Goal: Information Seeking & Learning: Learn about a topic

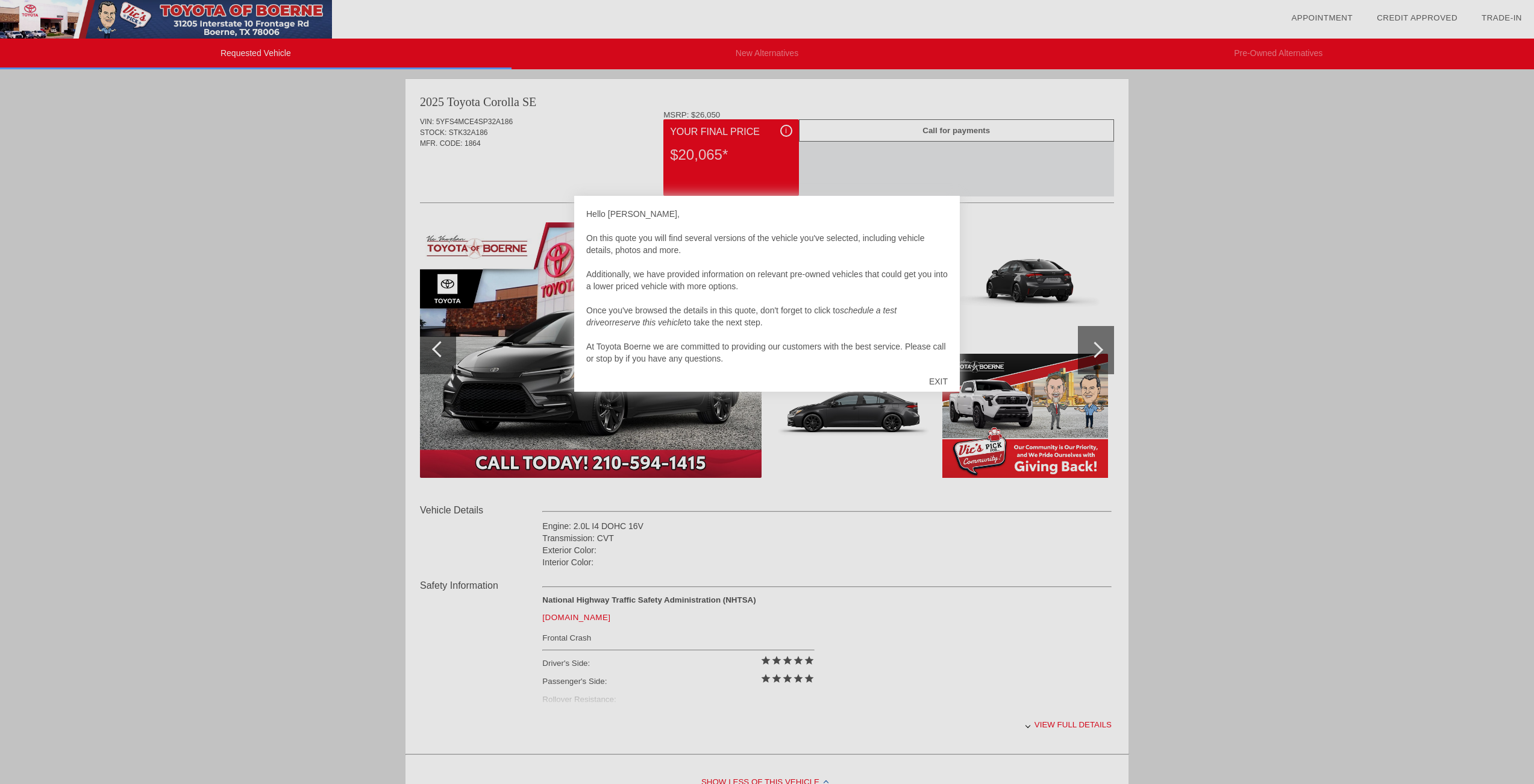
click at [1054, 725] on div at bounding box center [767, 392] width 1534 height 784
click at [1028, 726] on div at bounding box center [767, 392] width 1534 height 784
click at [1053, 723] on div at bounding box center [767, 392] width 1534 height 784
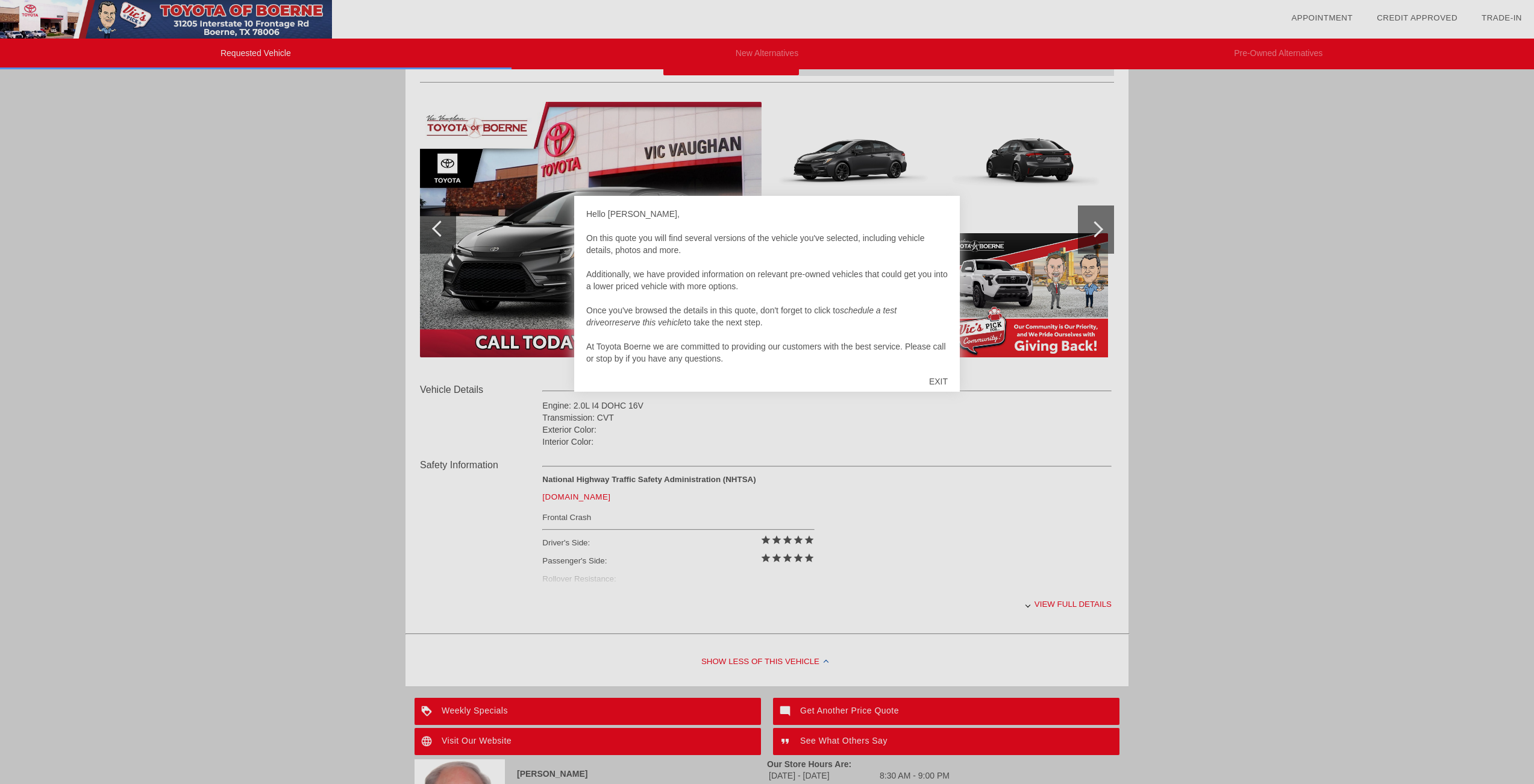
click at [1061, 603] on div at bounding box center [767, 392] width 1534 height 784
click at [935, 380] on div "EXIT" at bounding box center [938, 381] width 43 height 36
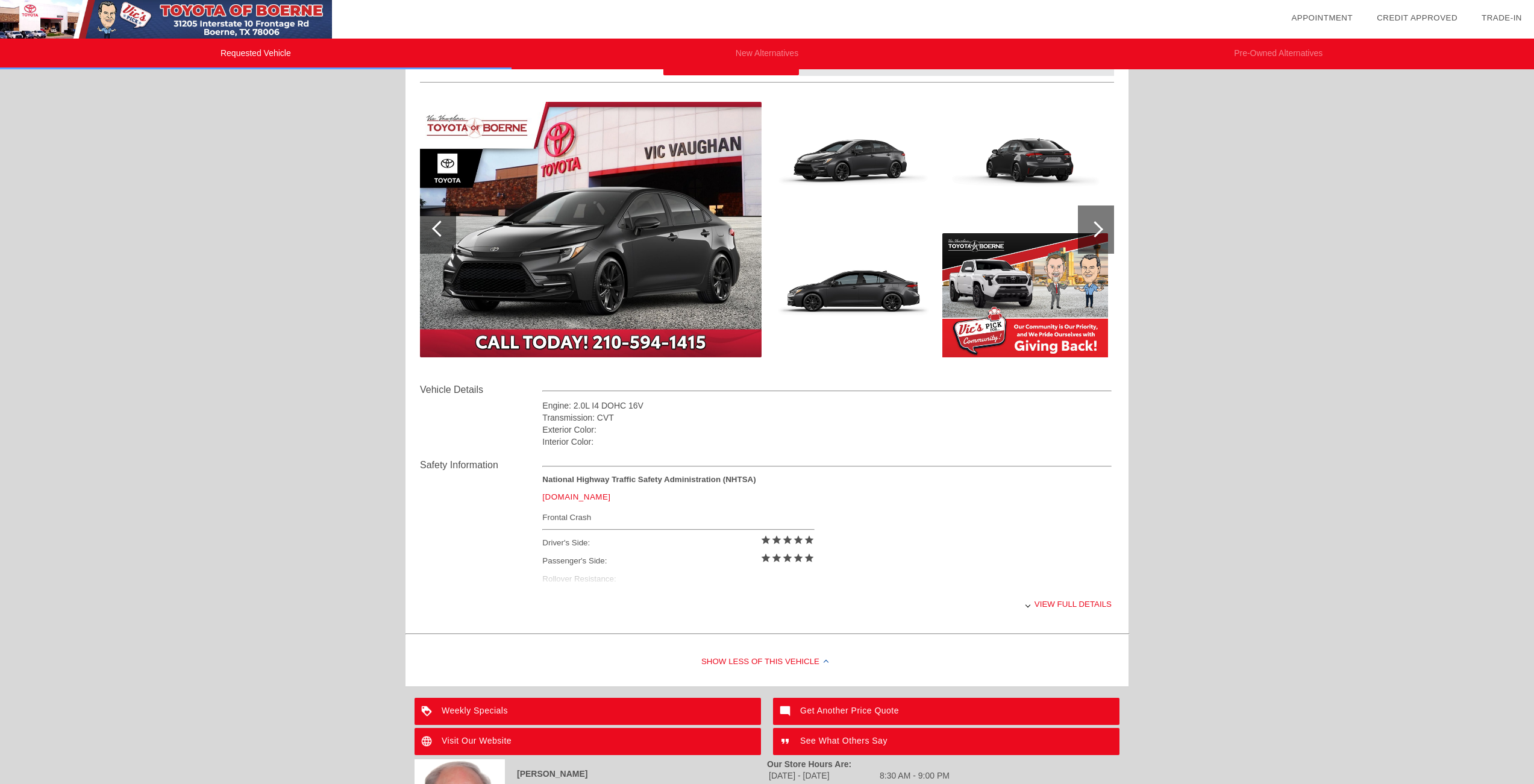
click at [1052, 602] on div "View full details" at bounding box center [827, 604] width 569 height 30
click at [1052, 602] on div "View less details" at bounding box center [827, 604] width 569 height 30
click at [579, 580] on div "National Highway Traffic Safety Administration (NHTSA) [DOMAIN_NAME] Frontal Cr…" at bounding box center [827, 532] width 569 height 115
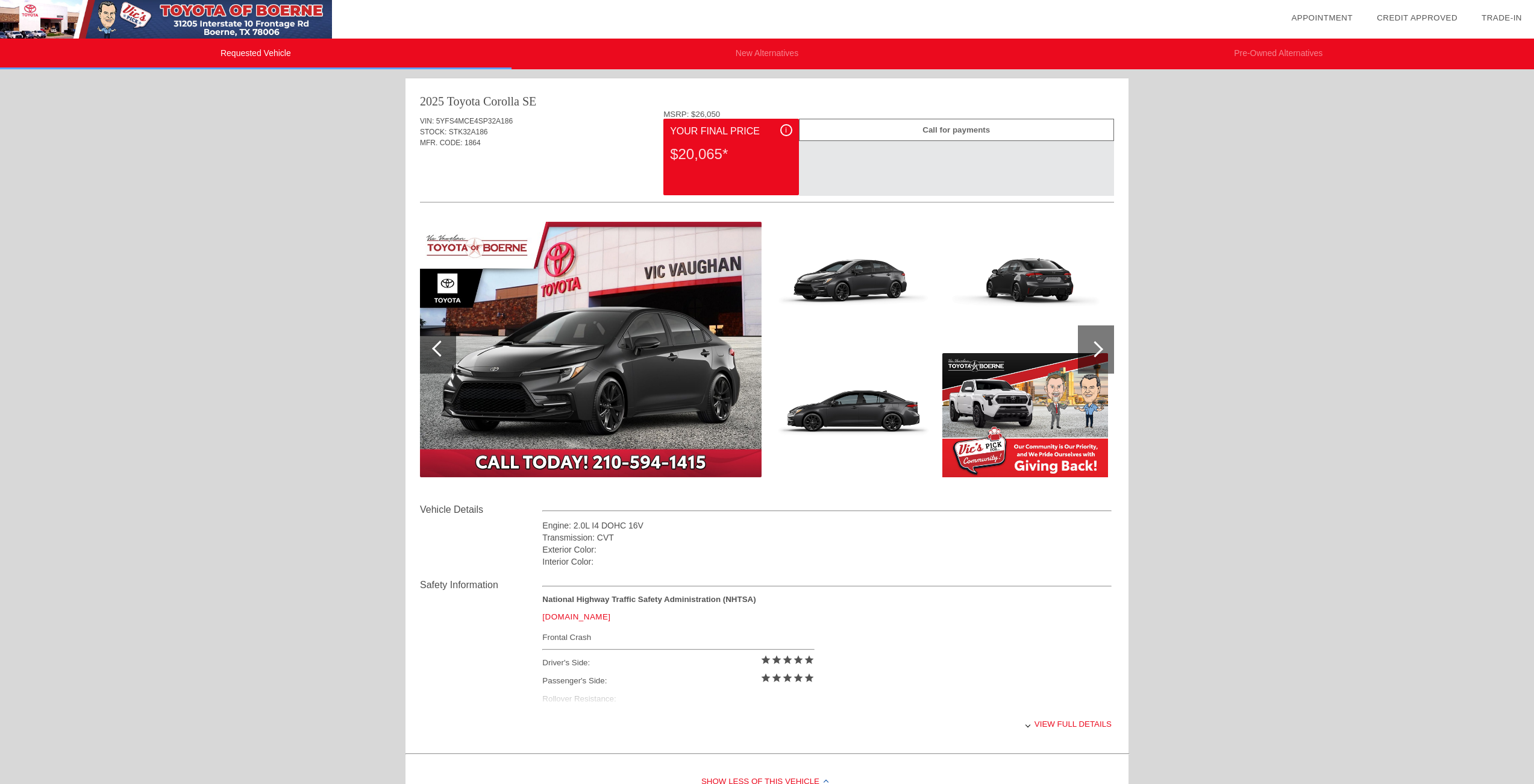
scroll to position [0, 0]
click at [595, 357] on img at bounding box center [591, 350] width 341 height 256
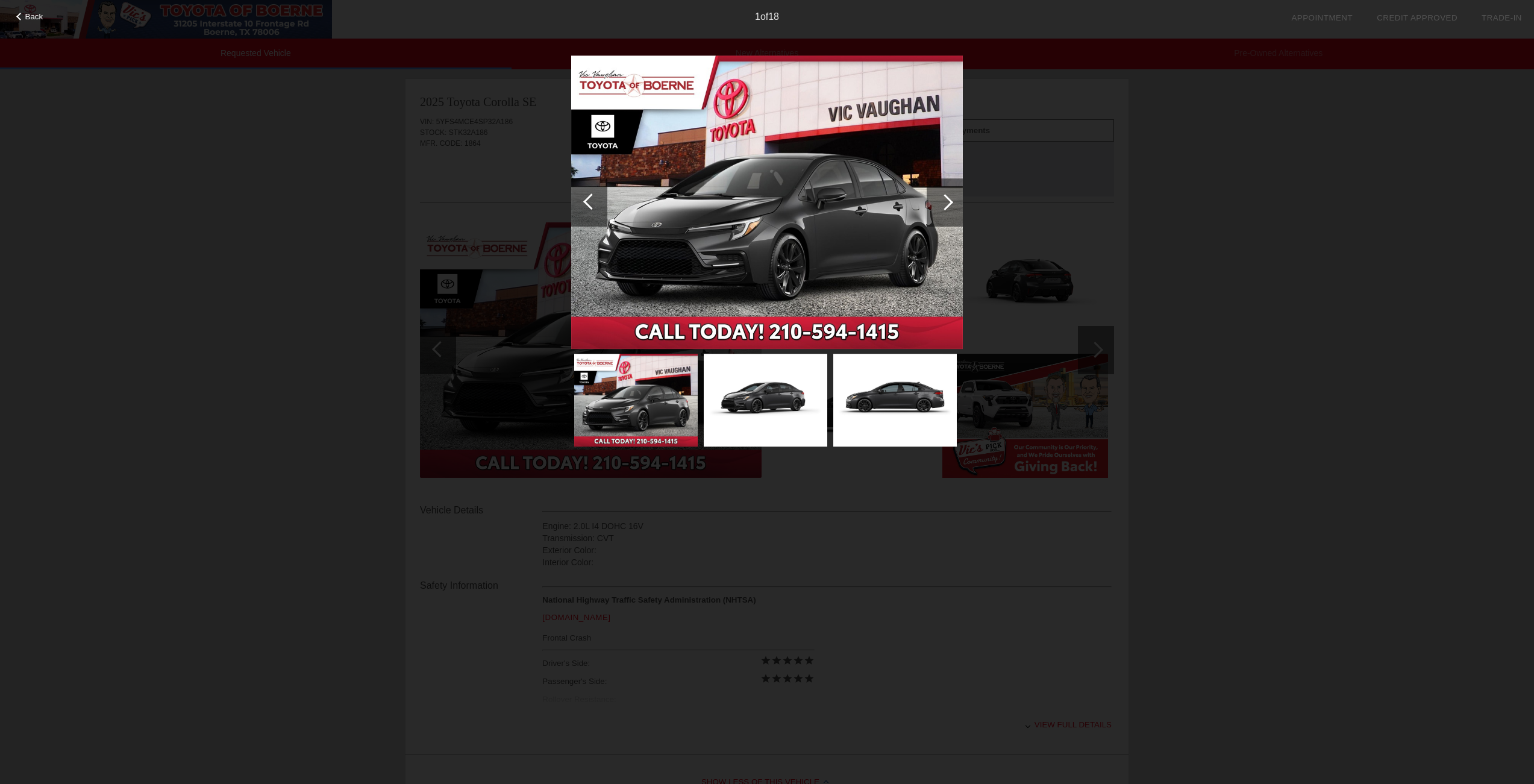
click at [777, 223] on img at bounding box center [767, 202] width 391 height 294
click at [946, 203] on div at bounding box center [945, 202] width 16 height 16
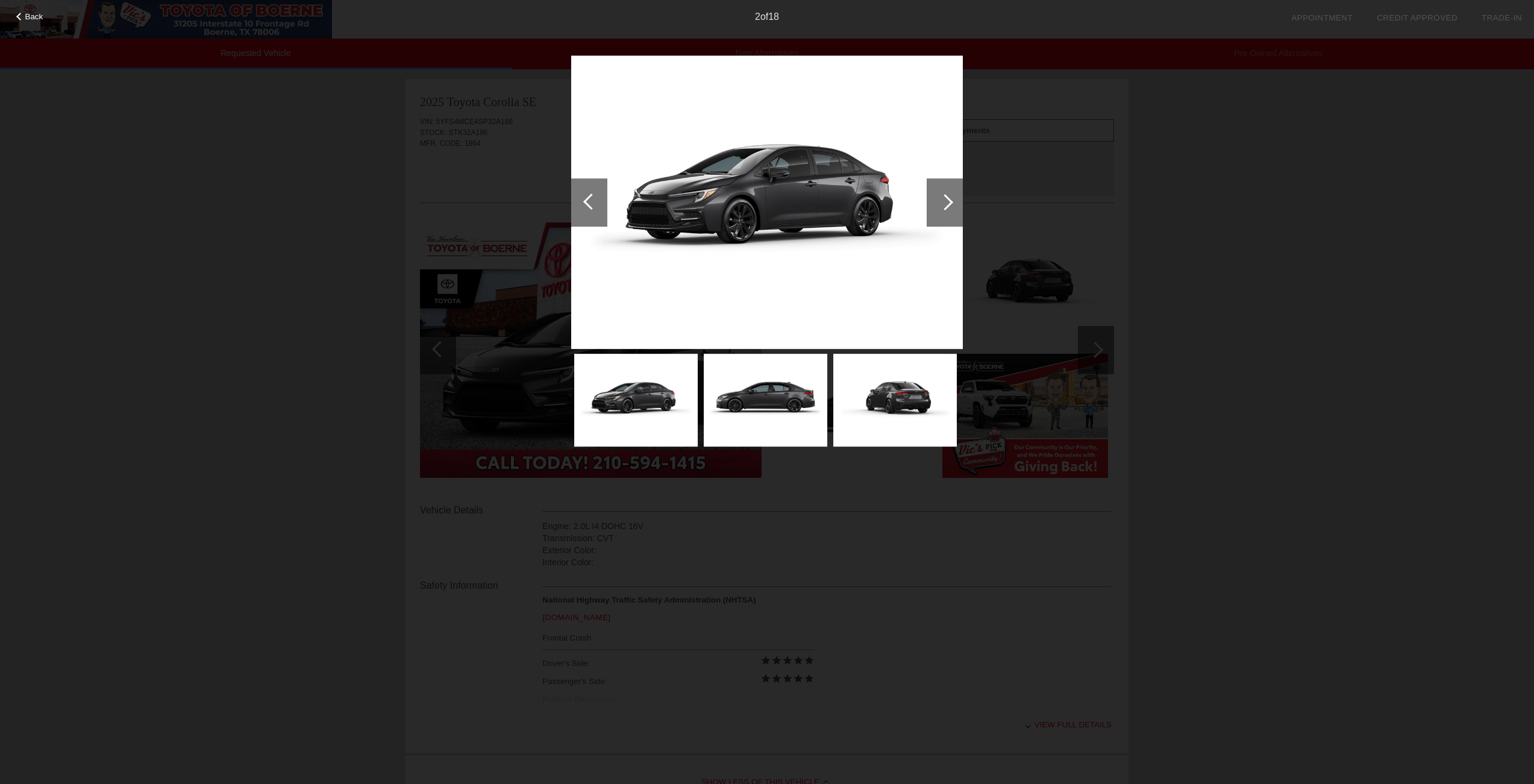
click at [948, 201] on div at bounding box center [945, 202] width 16 height 16
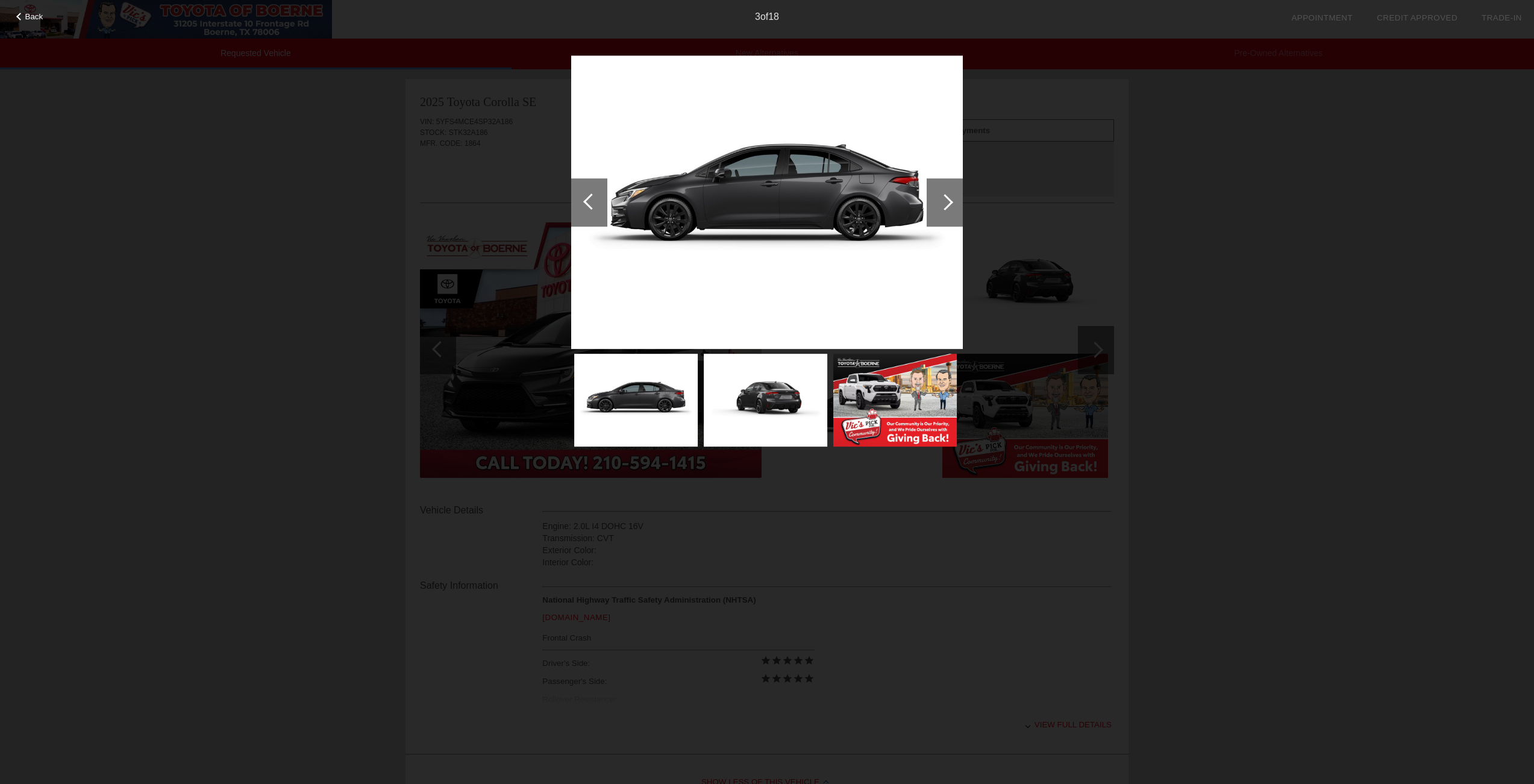
click at [949, 200] on div at bounding box center [945, 202] width 16 height 16
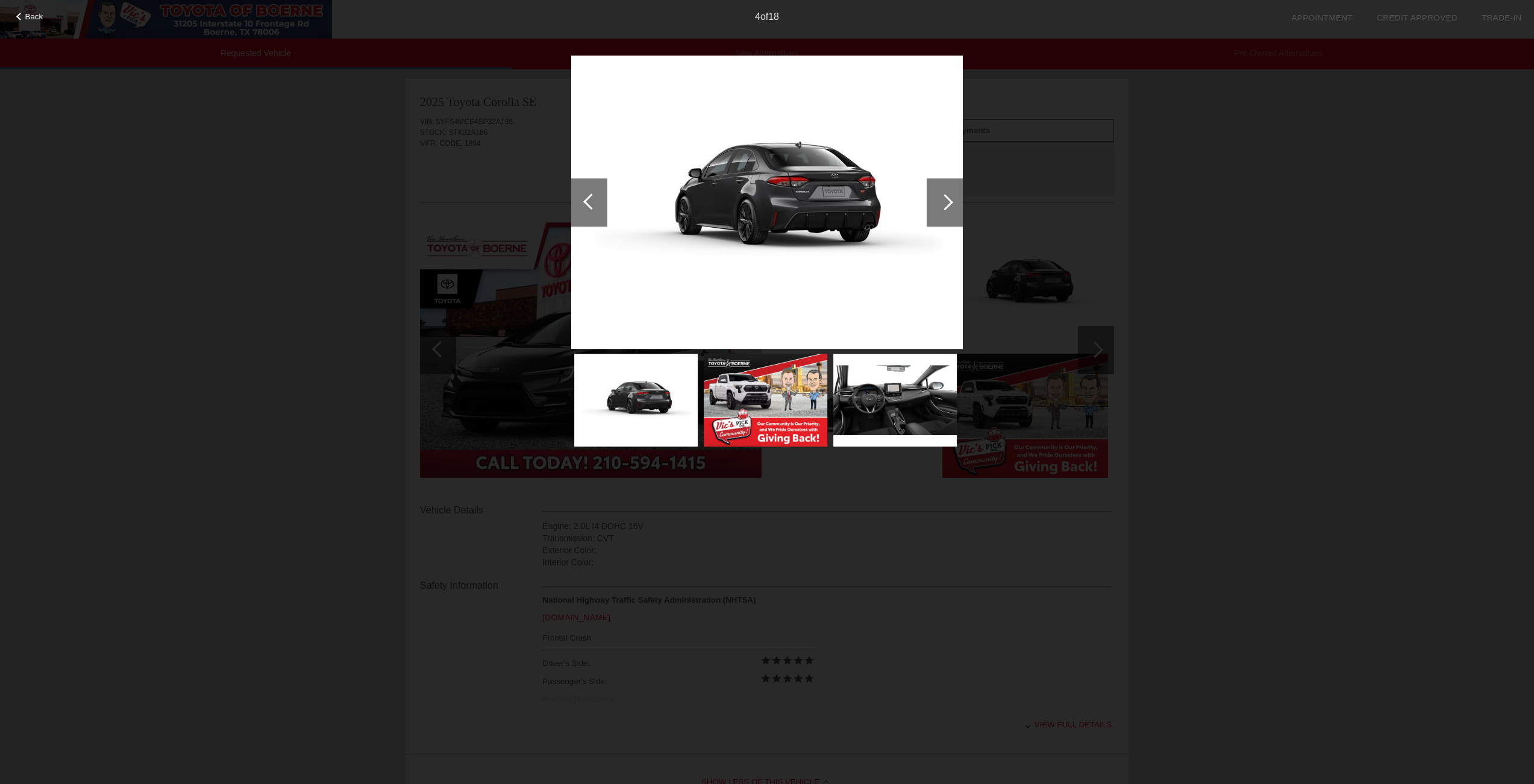
click at [952, 202] on div at bounding box center [945, 202] width 16 height 16
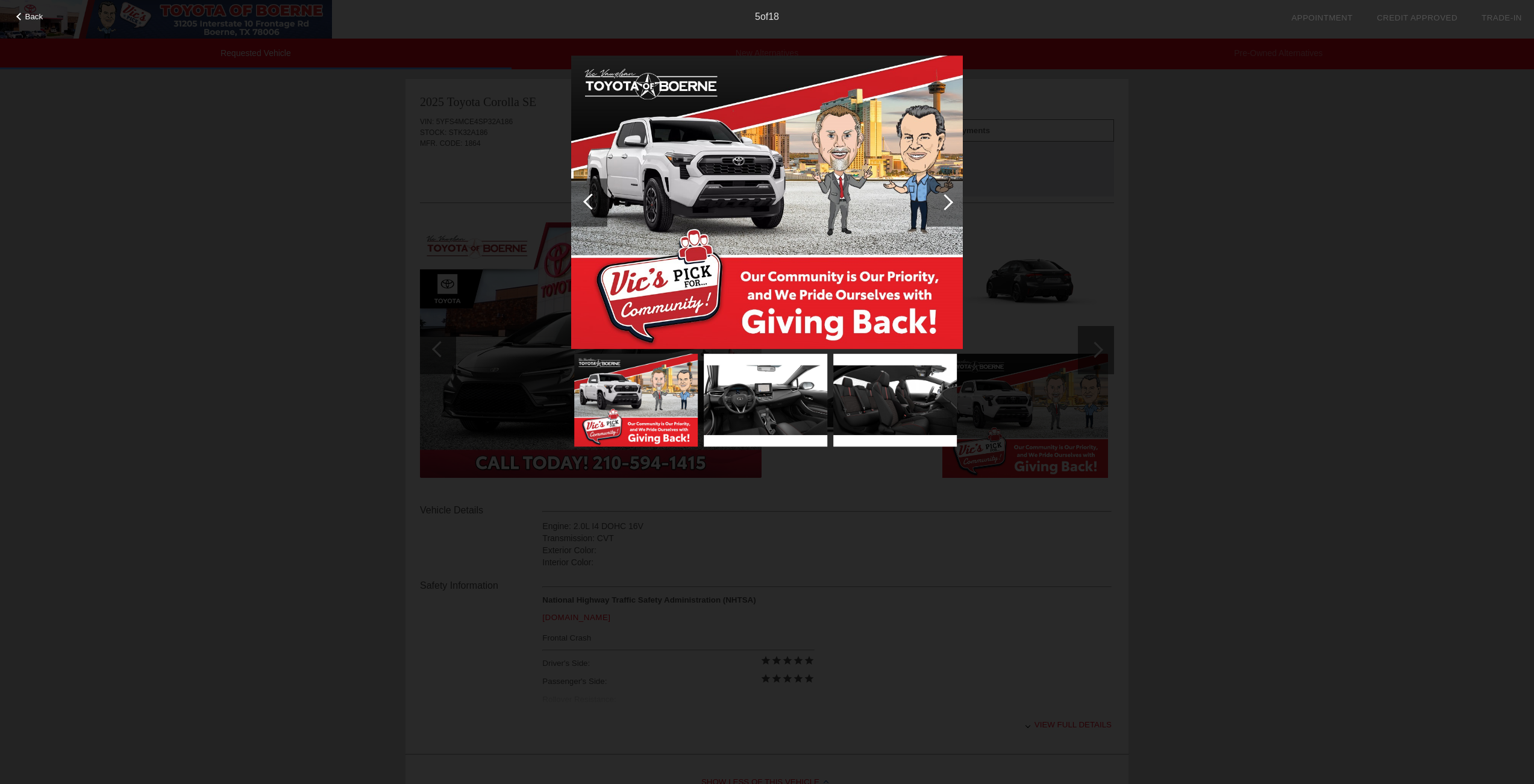
click at [949, 201] on div at bounding box center [945, 202] width 16 height 16
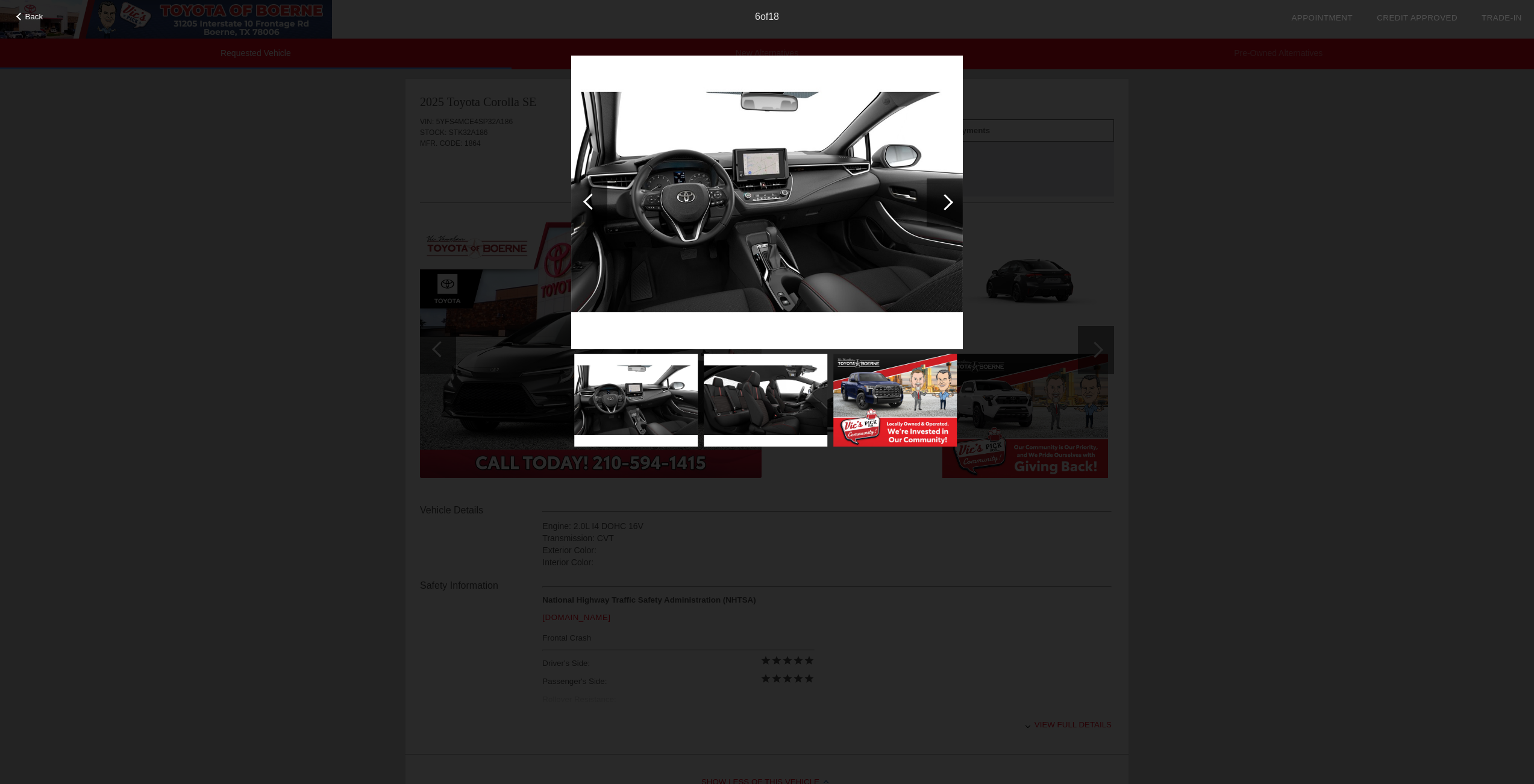
click at [949, 201] on div at bounding box center [945, 202] width 16 height 16
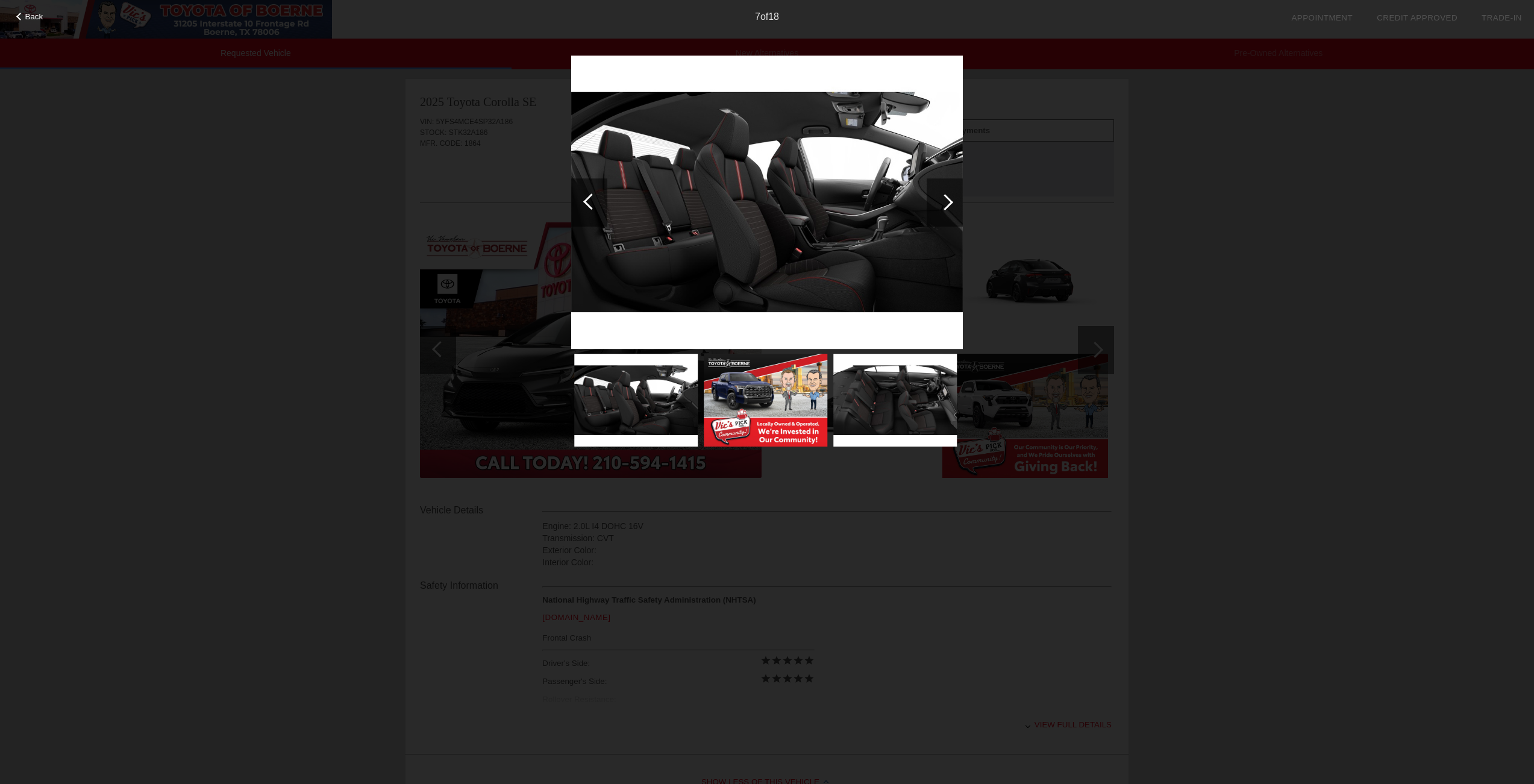
click at [949, 202] on div at bounding box center [945, 202] width 16 height 16
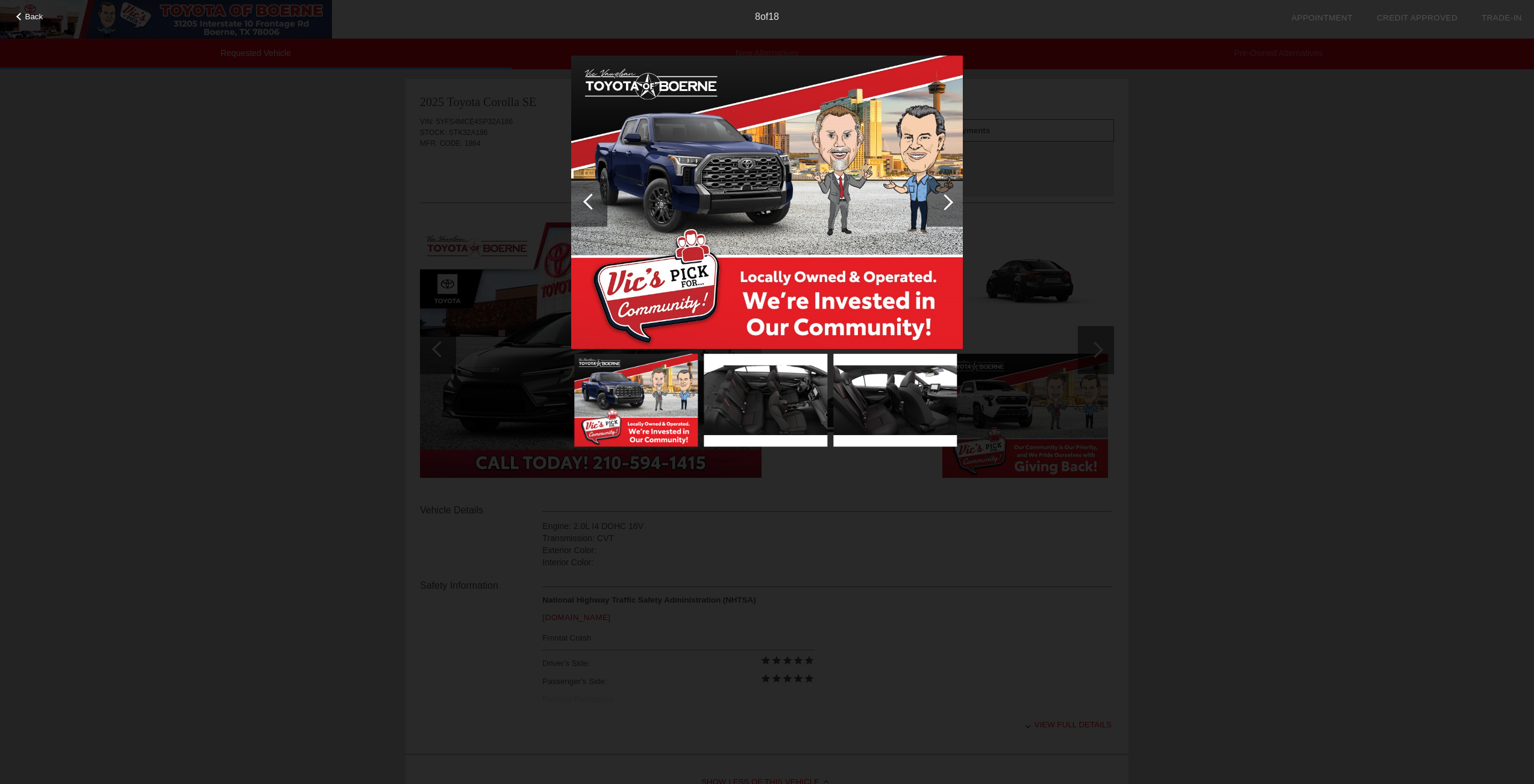
click at [949, 202] on div at bounding box center [945, 202] width 16 height 16
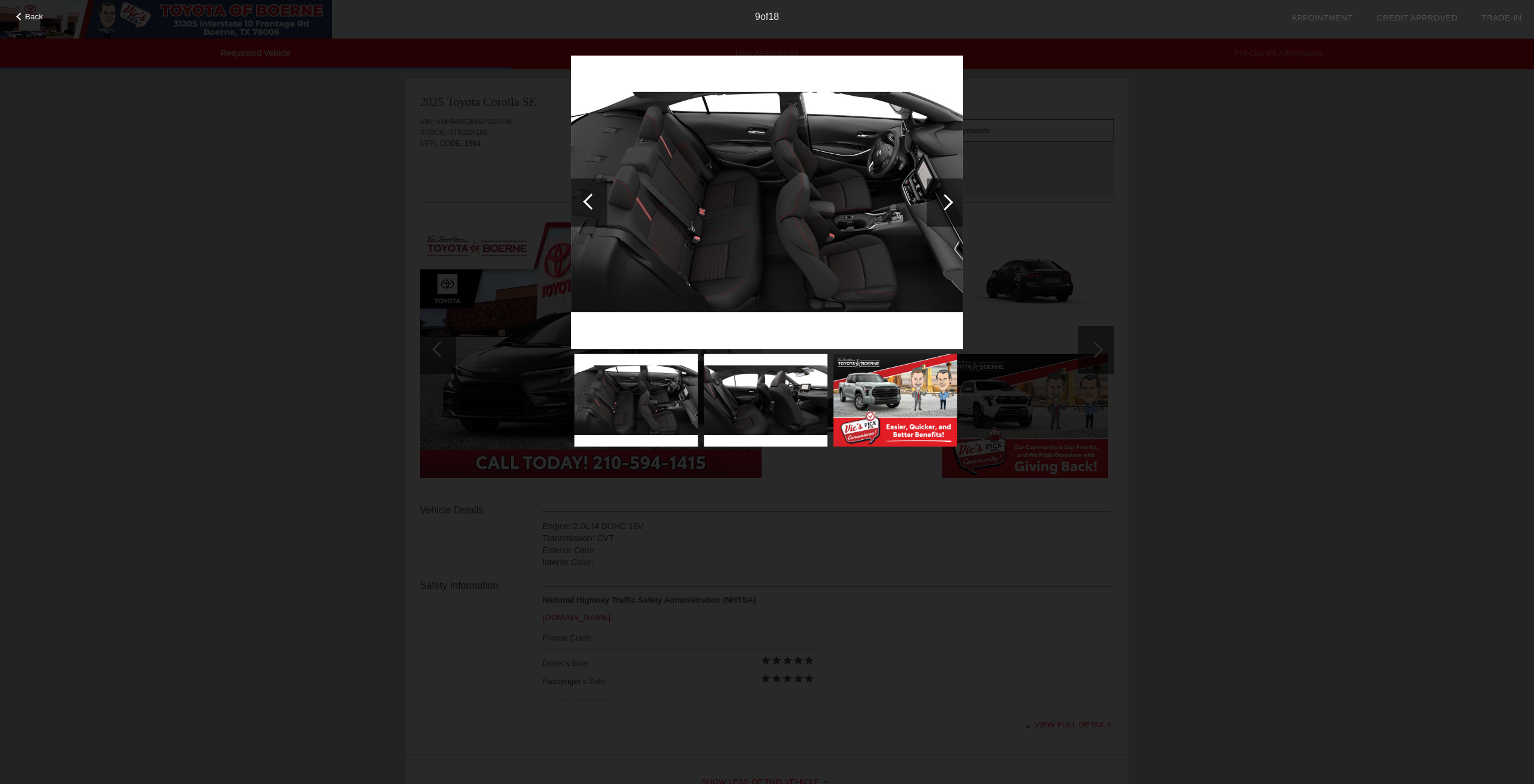
click at [948, 203] on div at bounding box center [945, 202] width 16 height 16
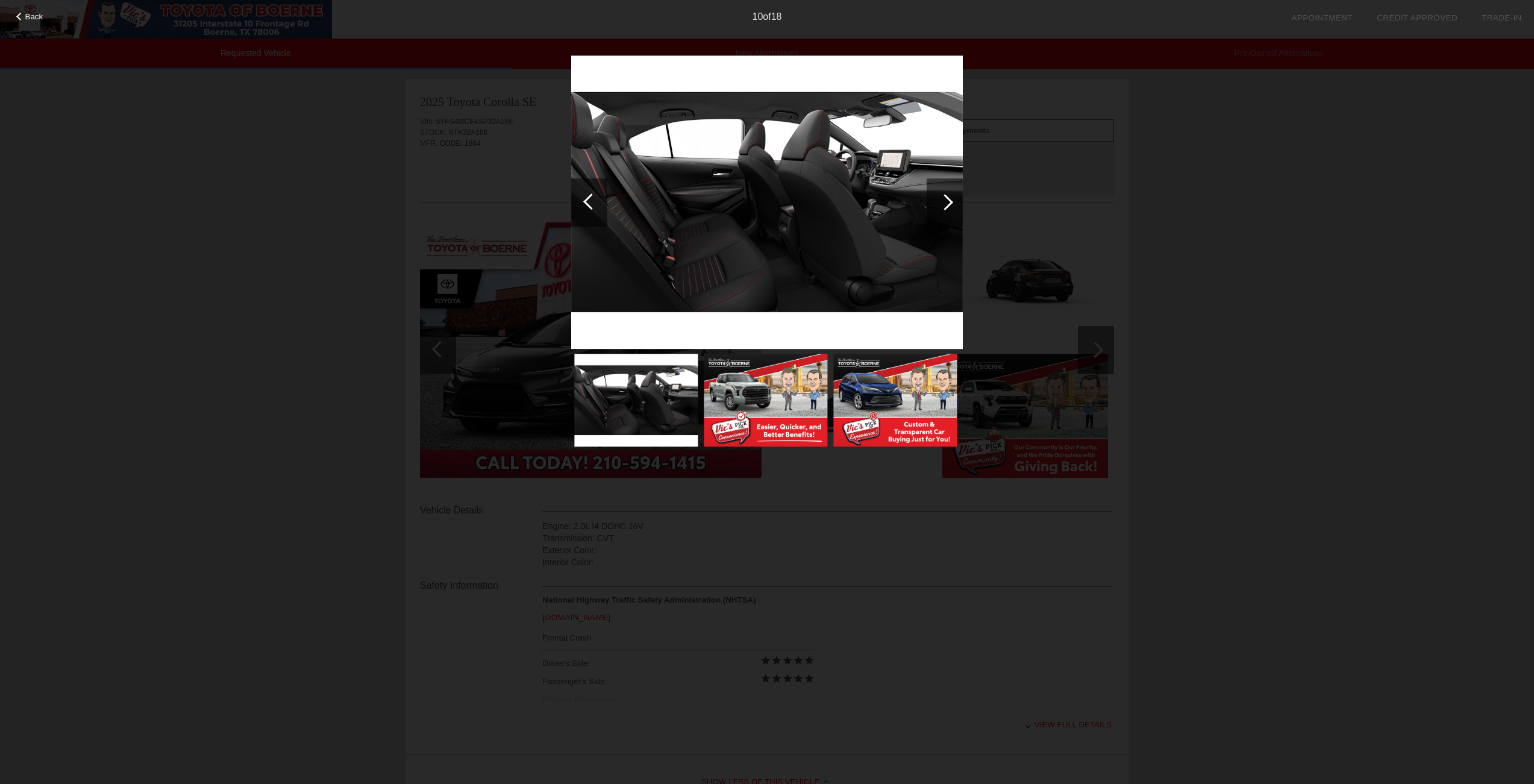
click at [948, 203] on div at bounding box center [945, 202] width 16 height 16
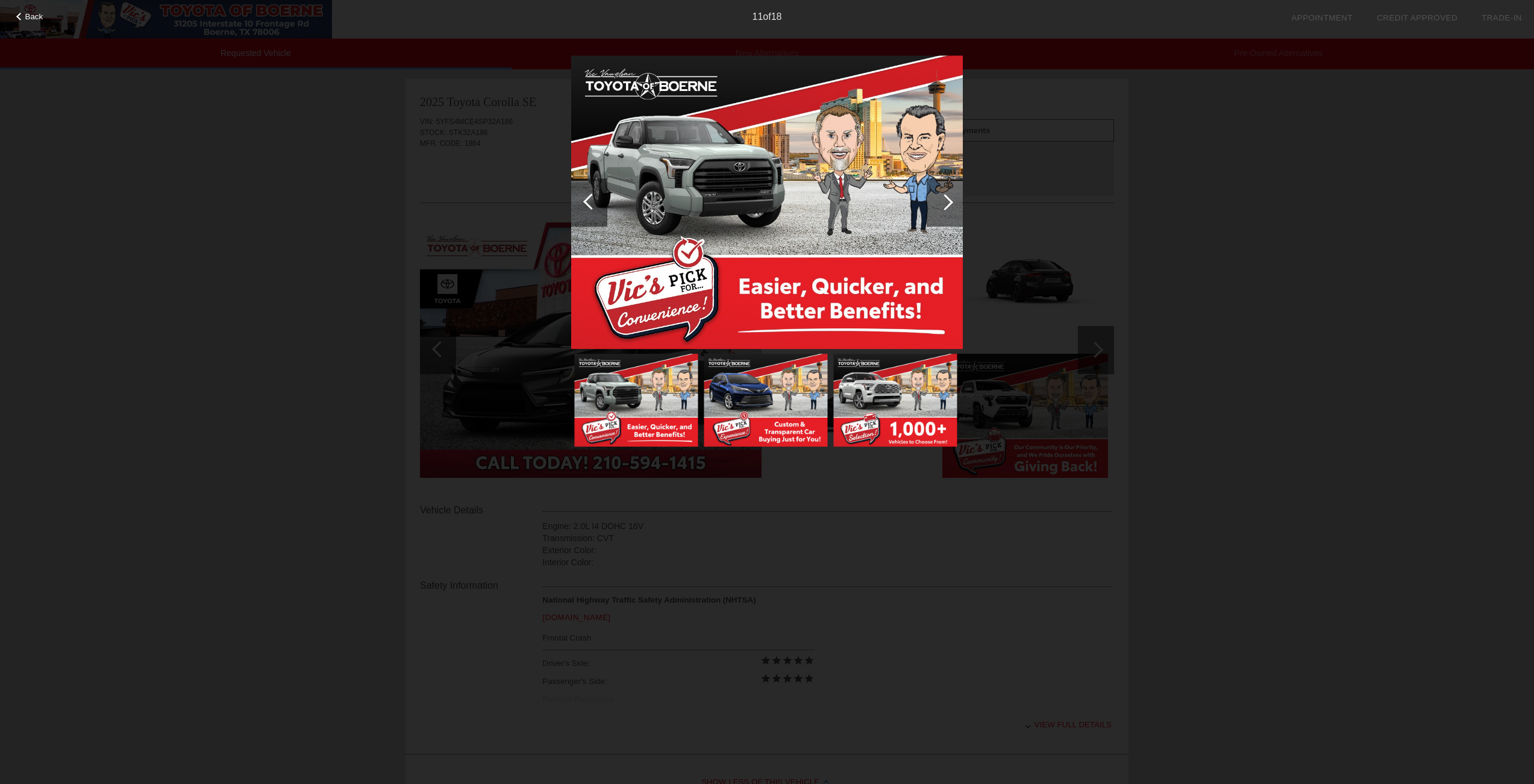
click at [948, 203] on div at bounding box center [945, 202] width 16 height 16
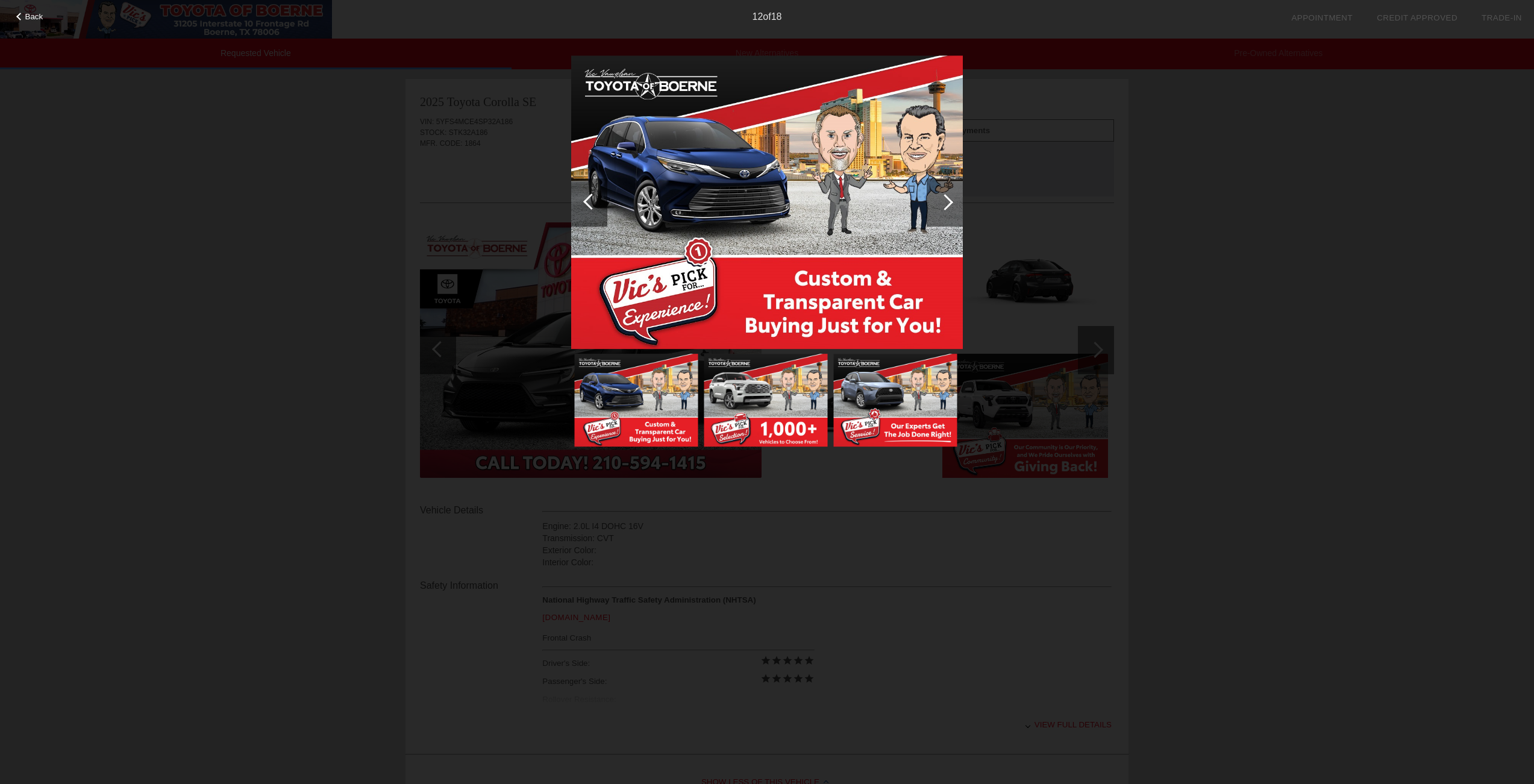
click at [948, 203] on div at bounding box center [945, 202] width 16 height 16
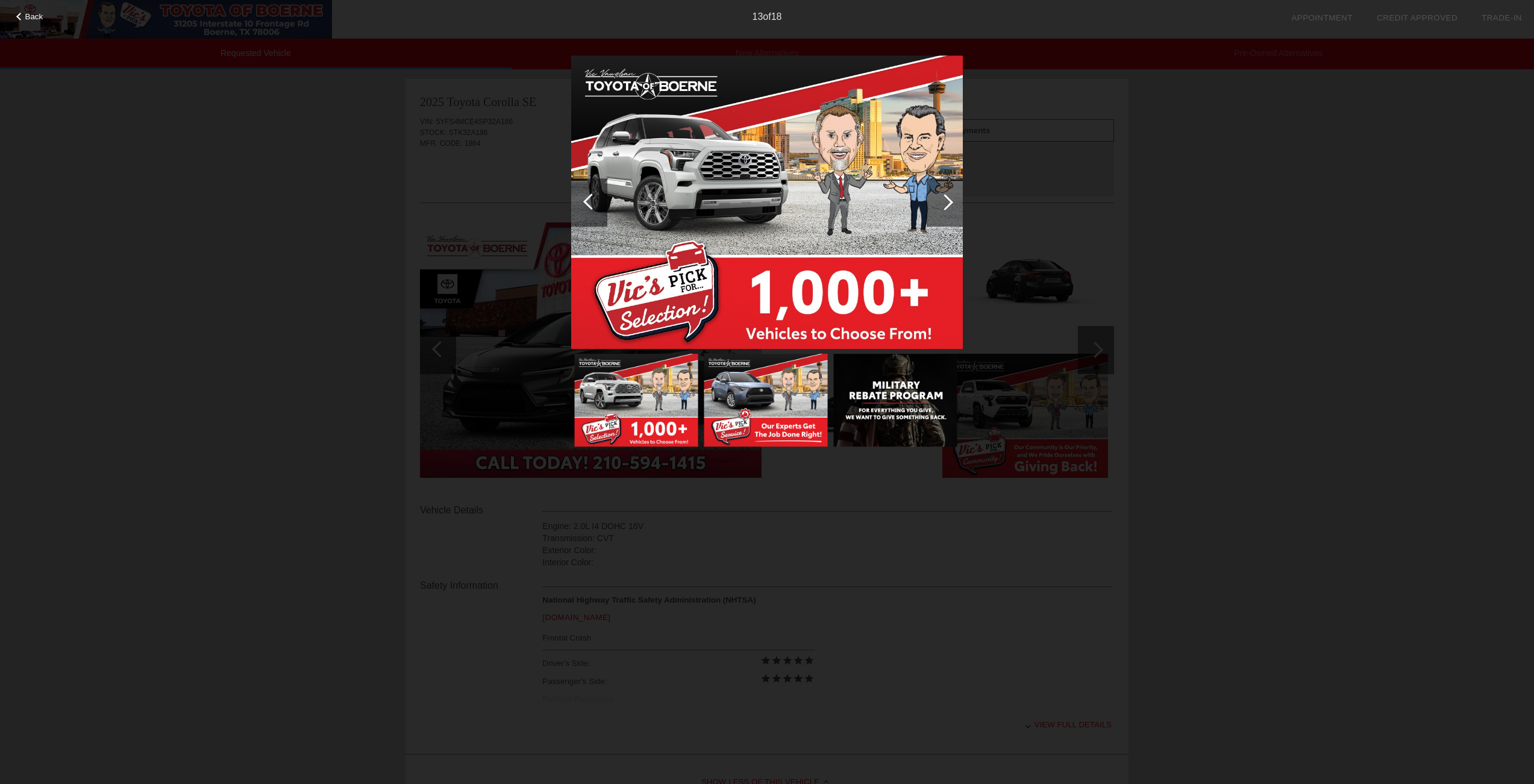
click at [948, 203] on div at bounding box center [945, 202] width 16 height 16
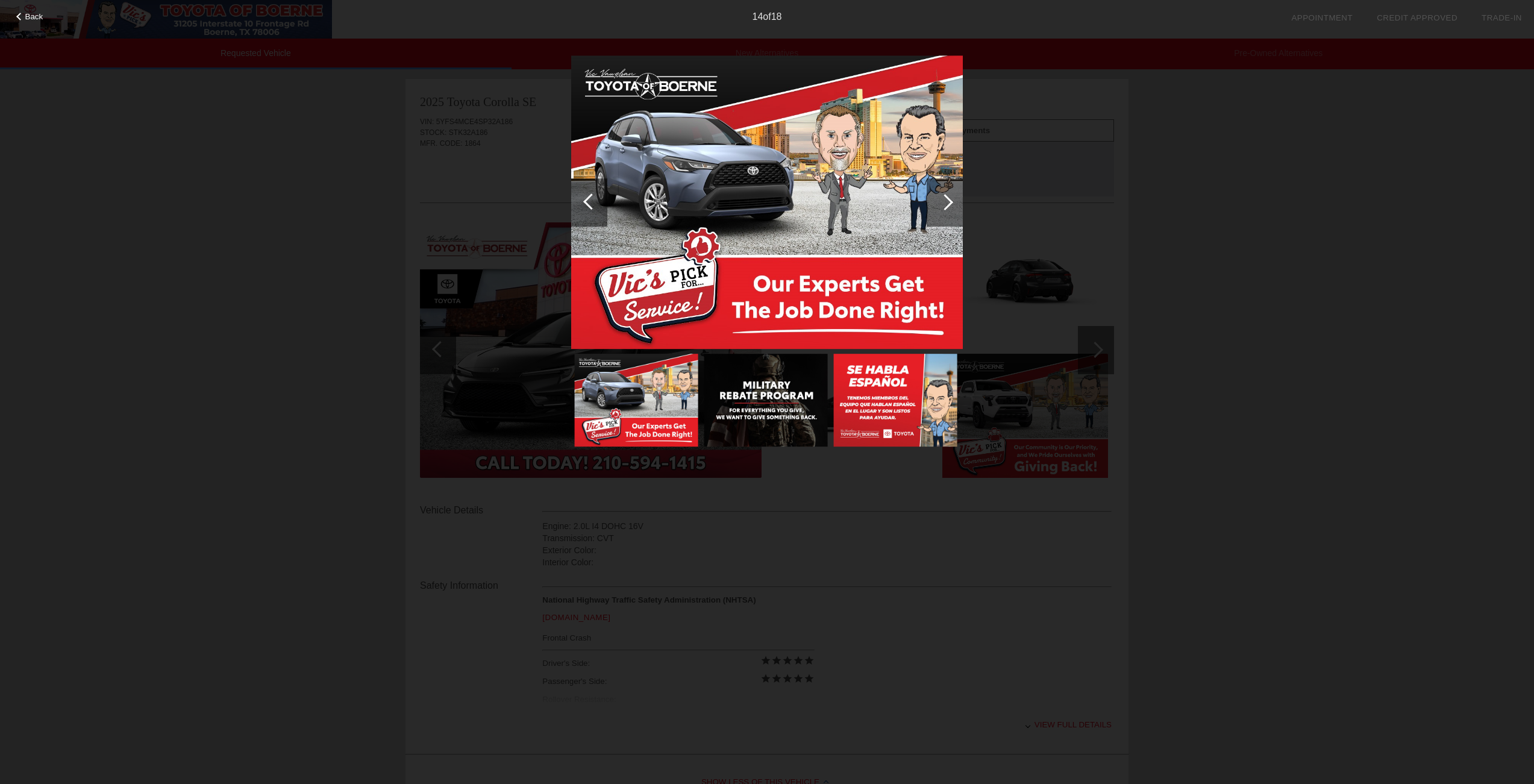
click at [948, 203] on div at bounding box center [945, 202] width 16 height 16
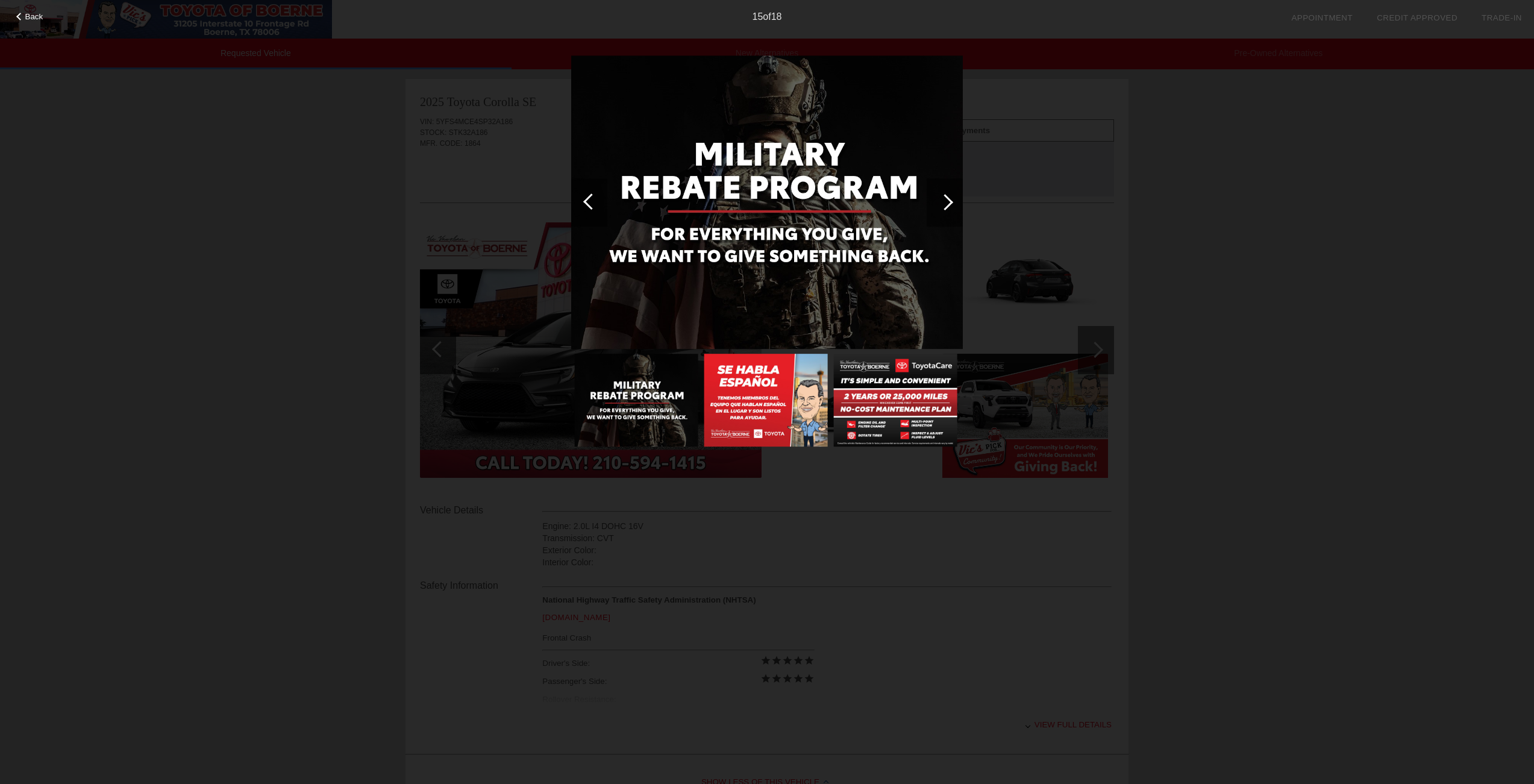
click at [948, 203] on div at bounding box center [945, 202] width 16 height 16
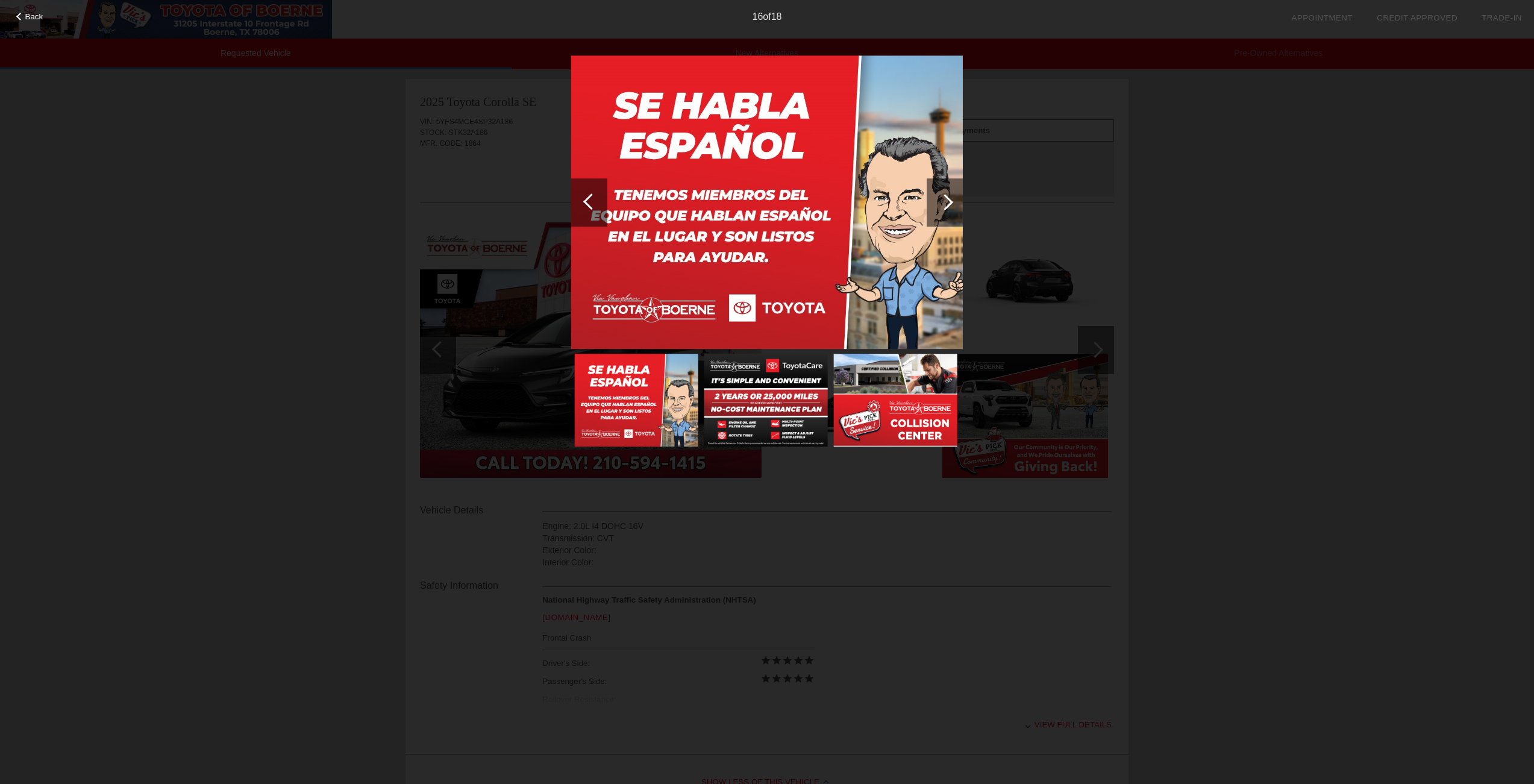
click at [948, 203] on div at bounding box center [945, 202] width 16 height 16
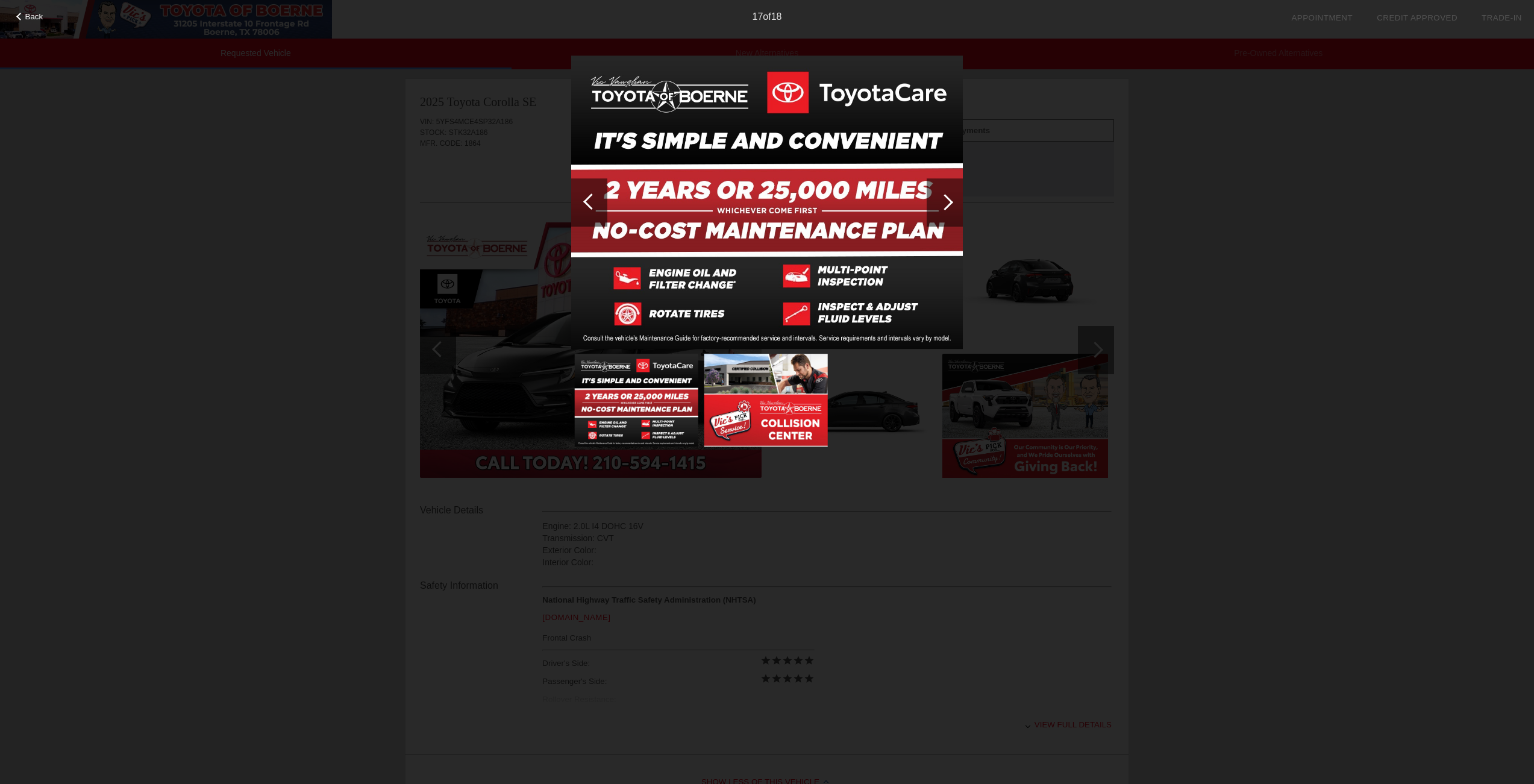
click at [948, 203] on div at bounding box center [945, 202] width 16 height 16
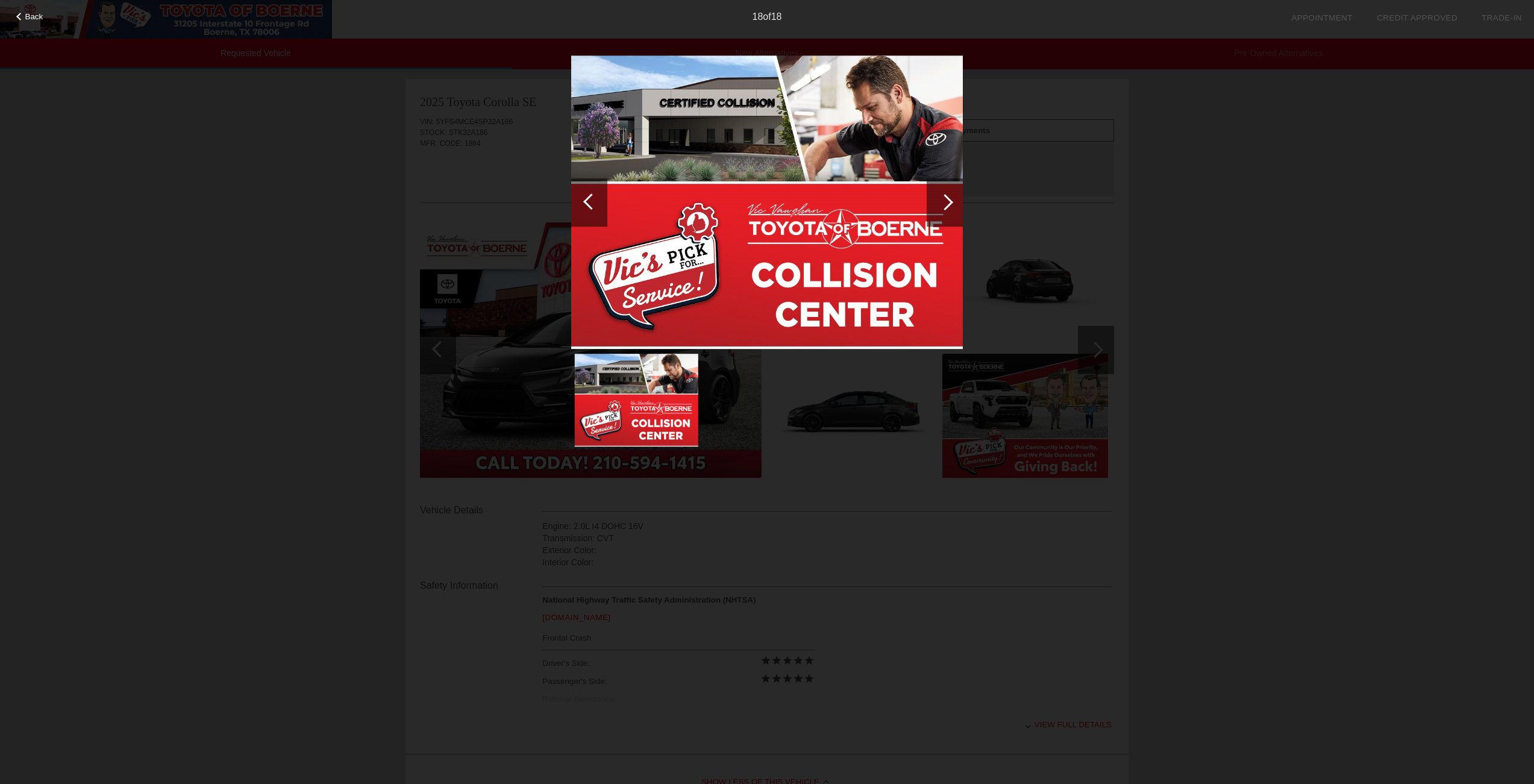
click at [948, 203] on div at bounding box center [945, 202] width 16 height 16
click at [582, 198] on div at bounding box center [589, 203] width 36 height 48
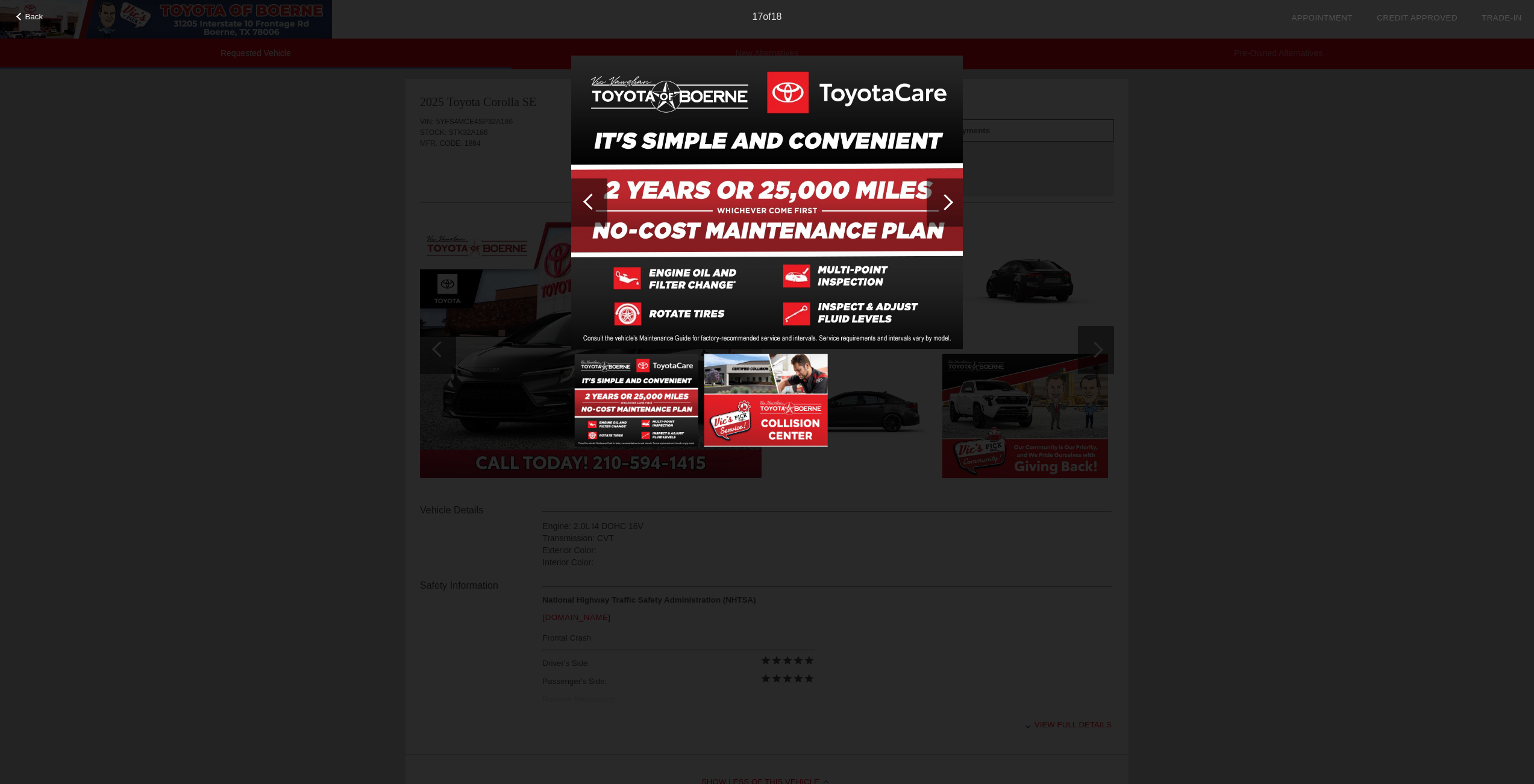
drag, startPoint x: 186, startPoint y: 156, endPoint x: 284, endPoint y: 92, distance: 117.0
click at [284, 92] on div "Back 17 of 18" at bounding box center [767, 392] width 1534 height 784
click at [31, 13] on span "Back" at bounding box center [34, 16] width 18 height 9
